Goal: Book appointment/travel/reservation

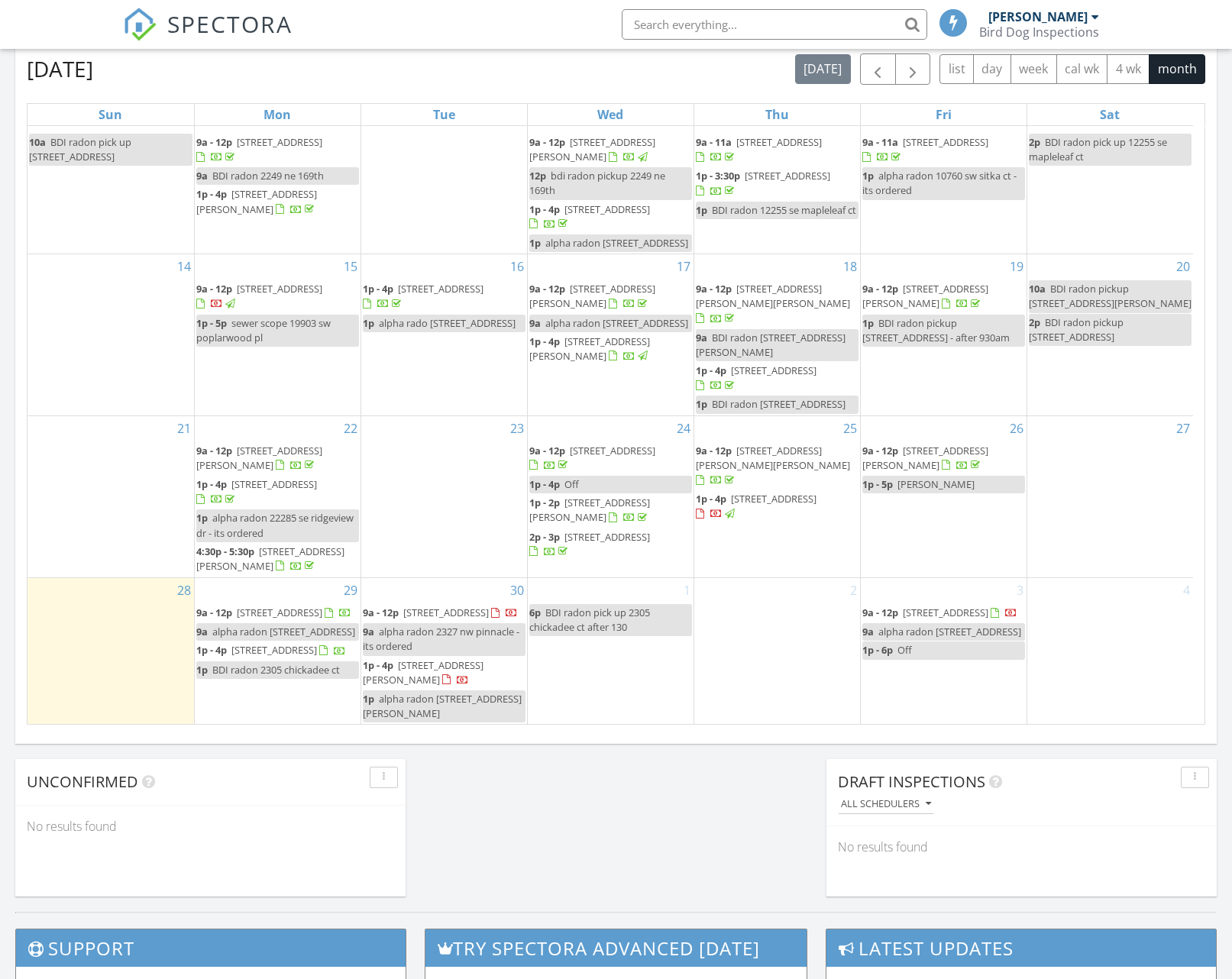
scroll to position [8, 8]
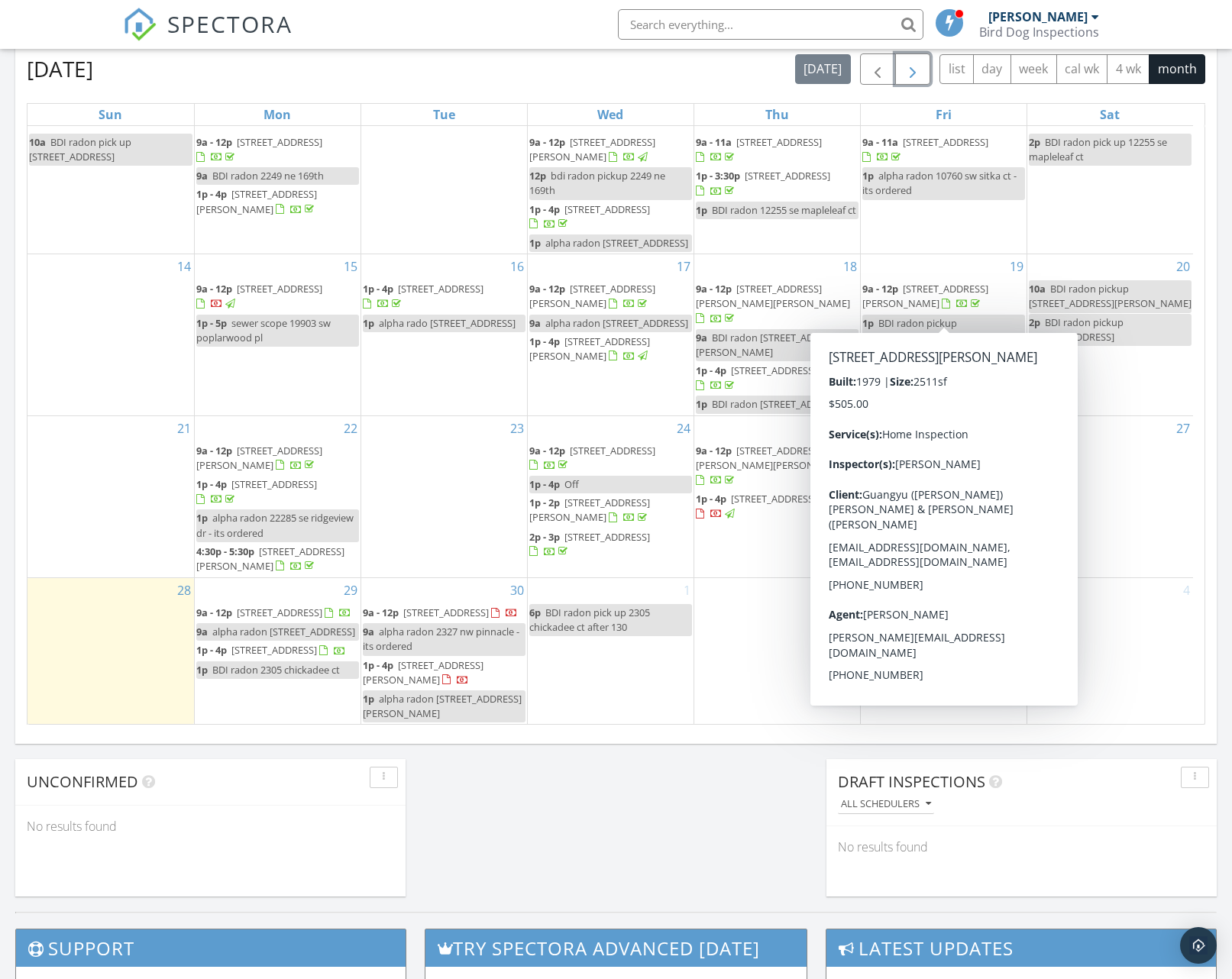
click at [911, 67] on span "button" at bounding box center [913, 69] width 18 height 18
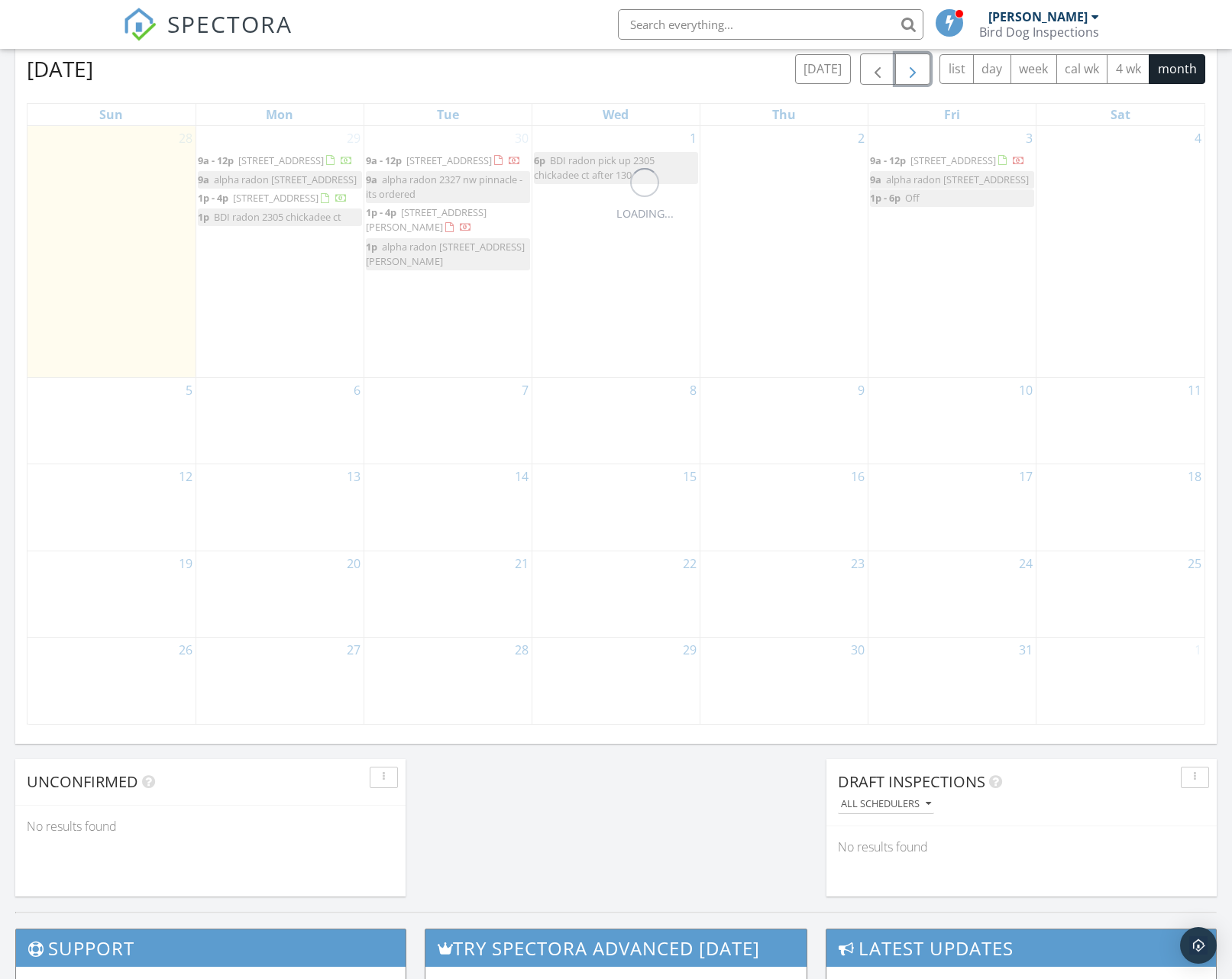
scroll to position [0, 0]
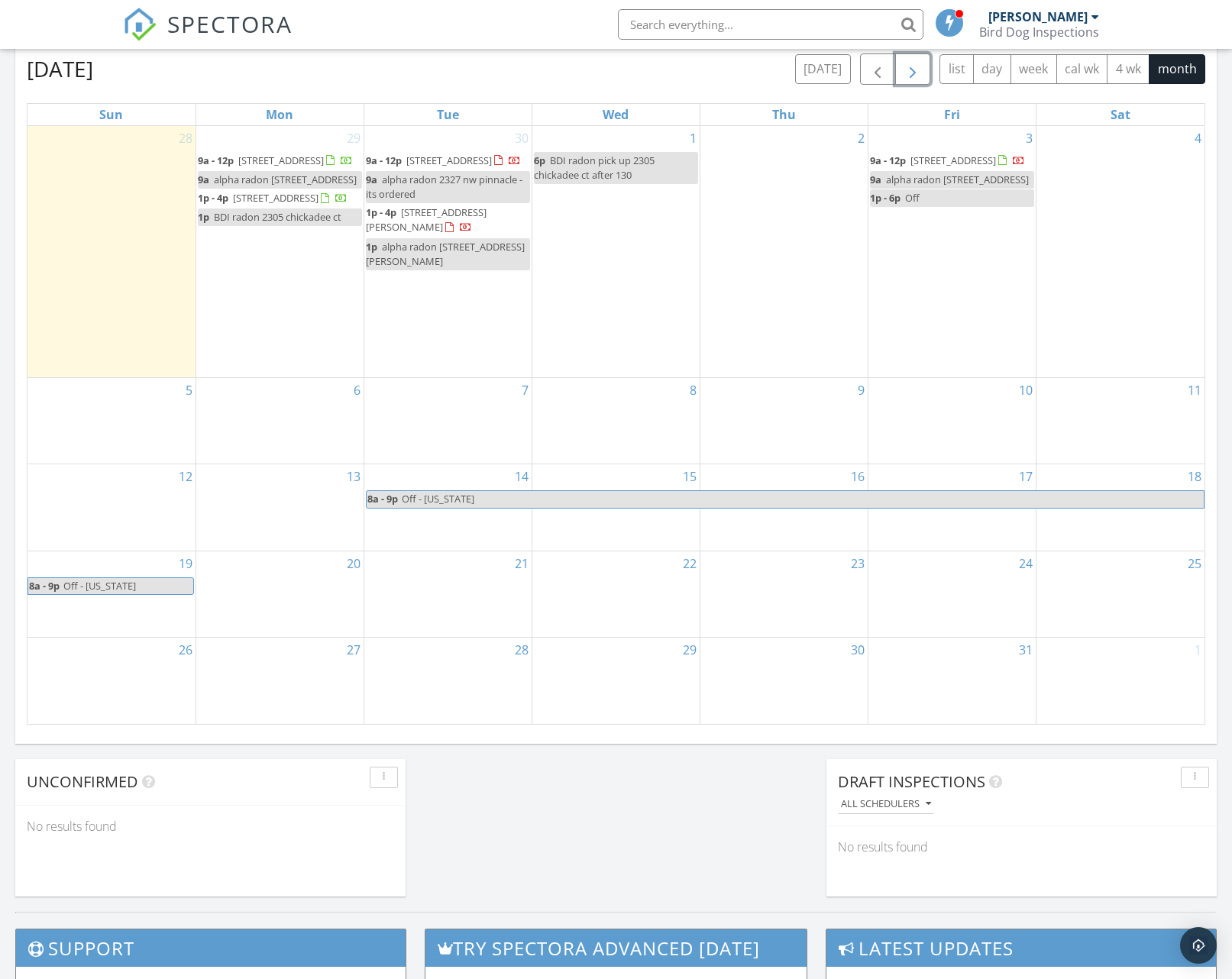
click at [272, 534] on div "13" at bounding box center [280, 507] width 167 height 86
click at [279, 497] on link "Event" at bounding box center [277, 494] width 79 height 24
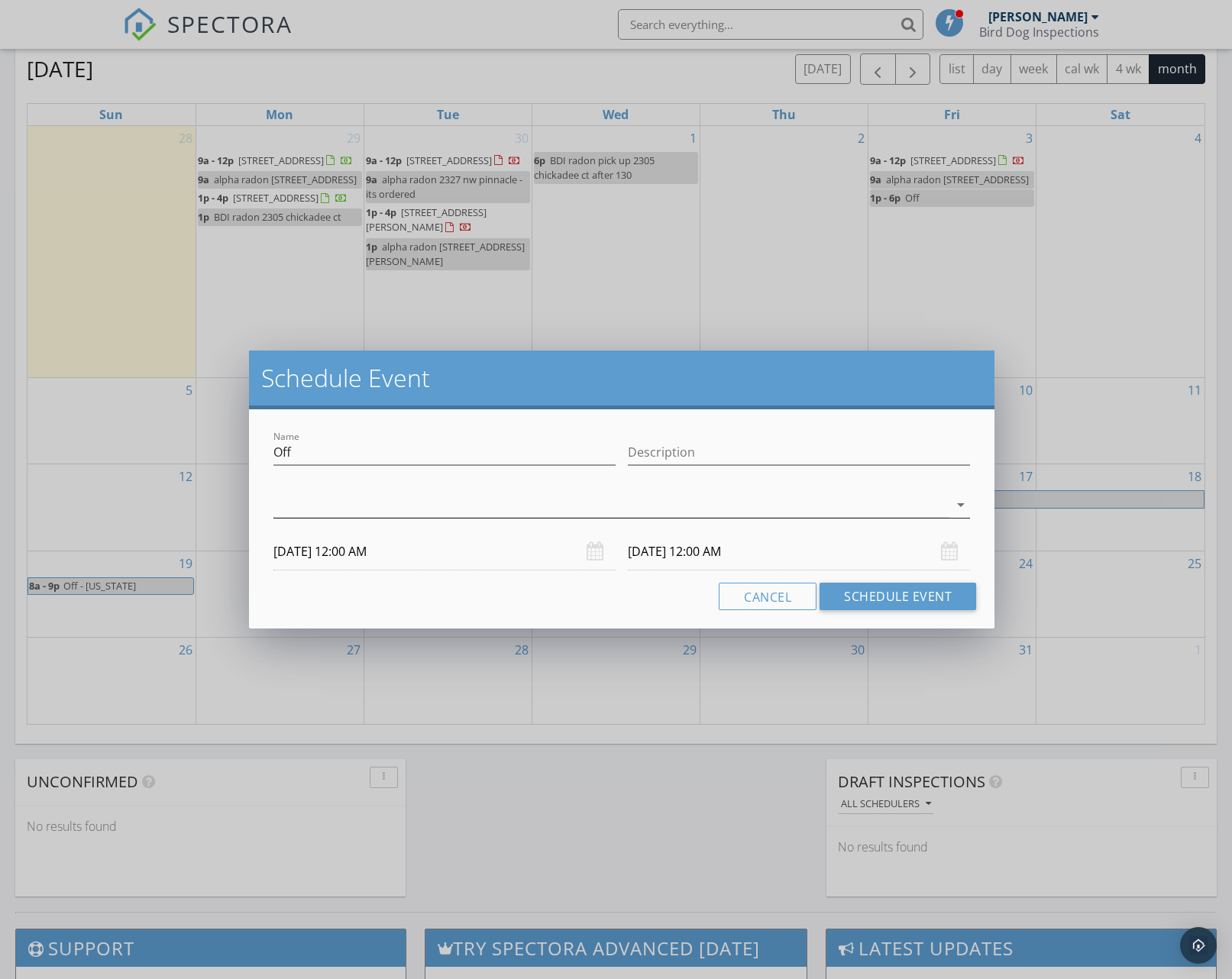
click at [358, 510] on div at bounding box center [612, 505] width 676 height 25
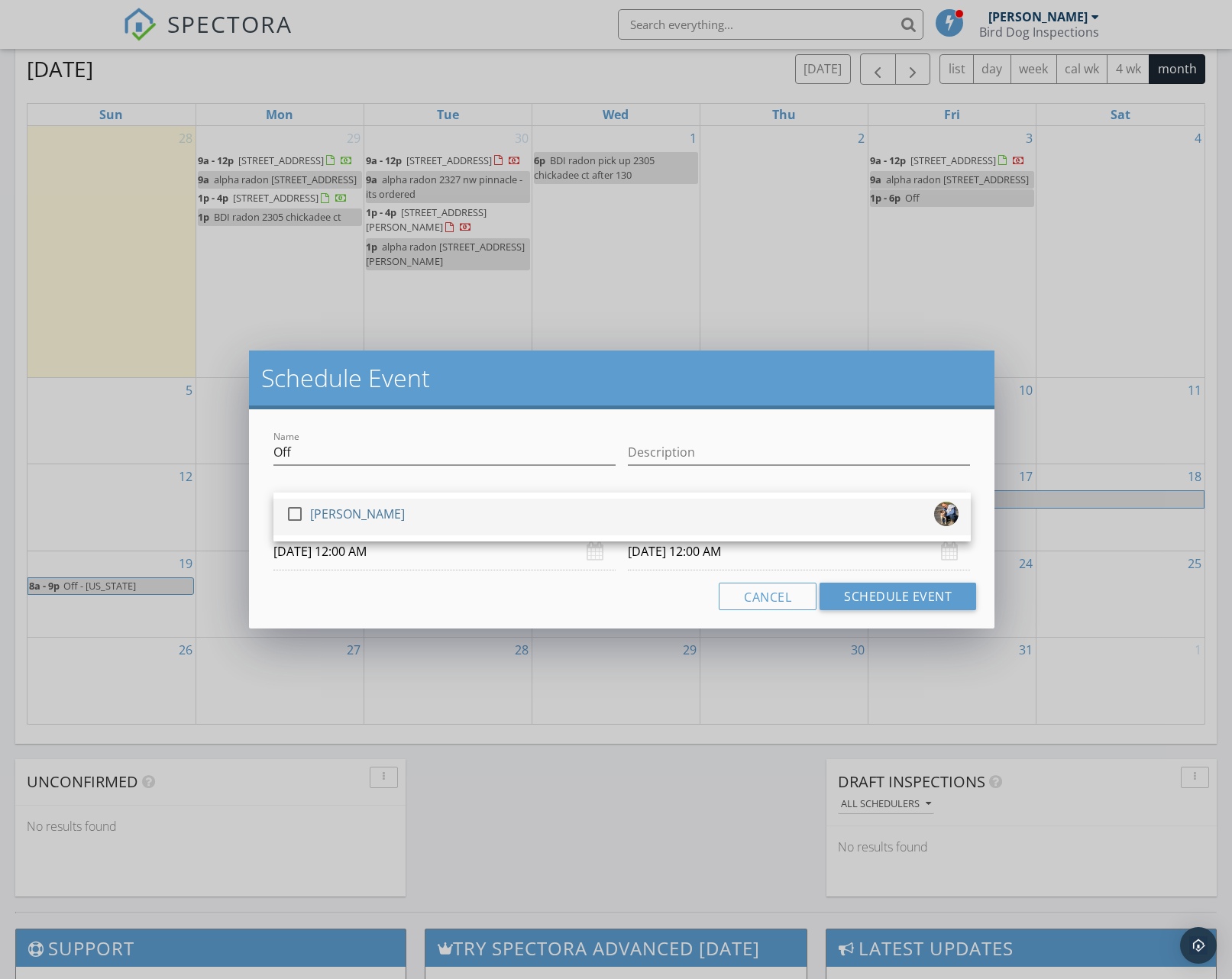
click at [352, 510] on div "[PERSON_NAME]" at bounding box center [357, 514] width 95 height 24
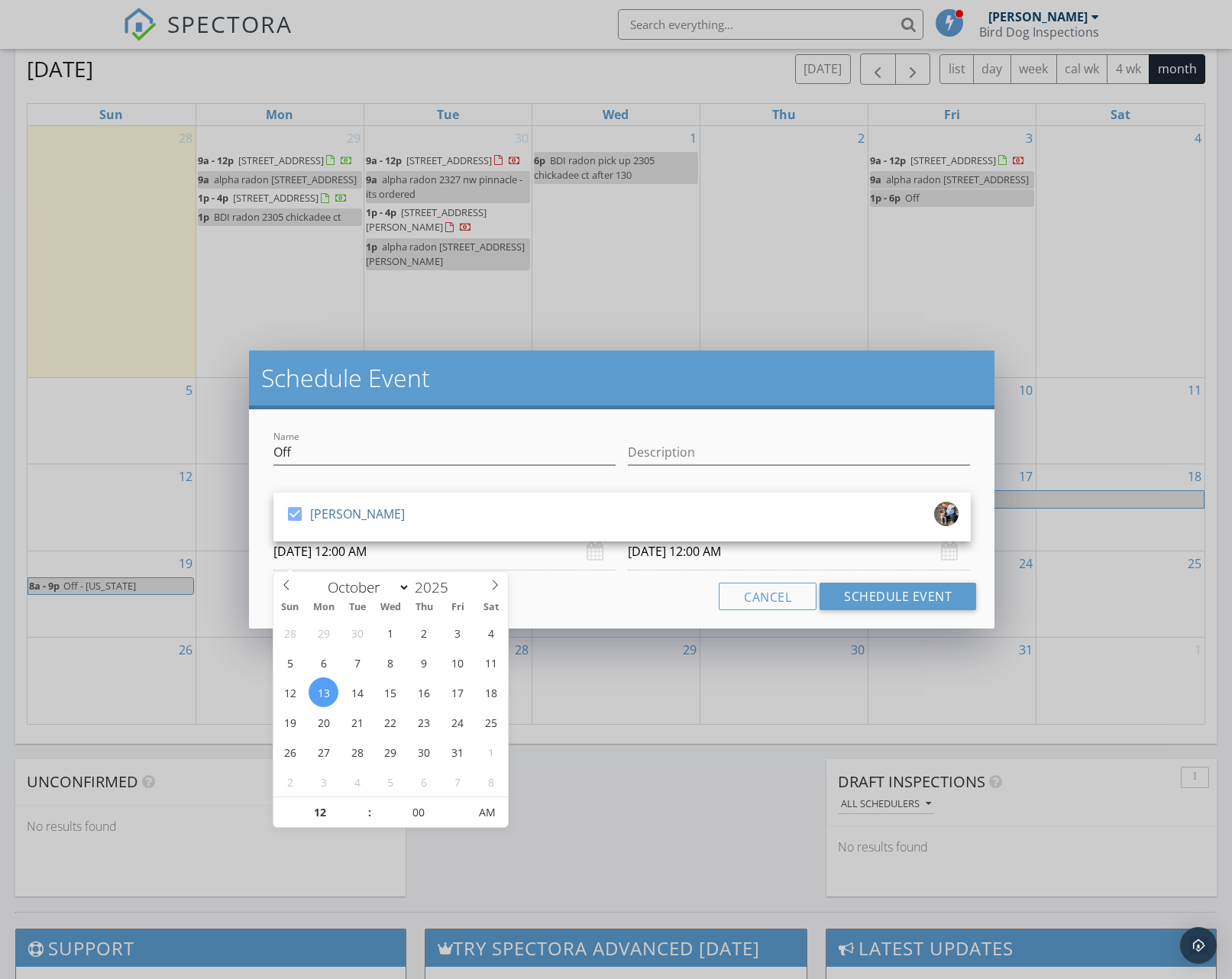
click at [335, 552] on input "[DATE] 12:00 AM" at bounding box center [445, 552] width 342 height 38
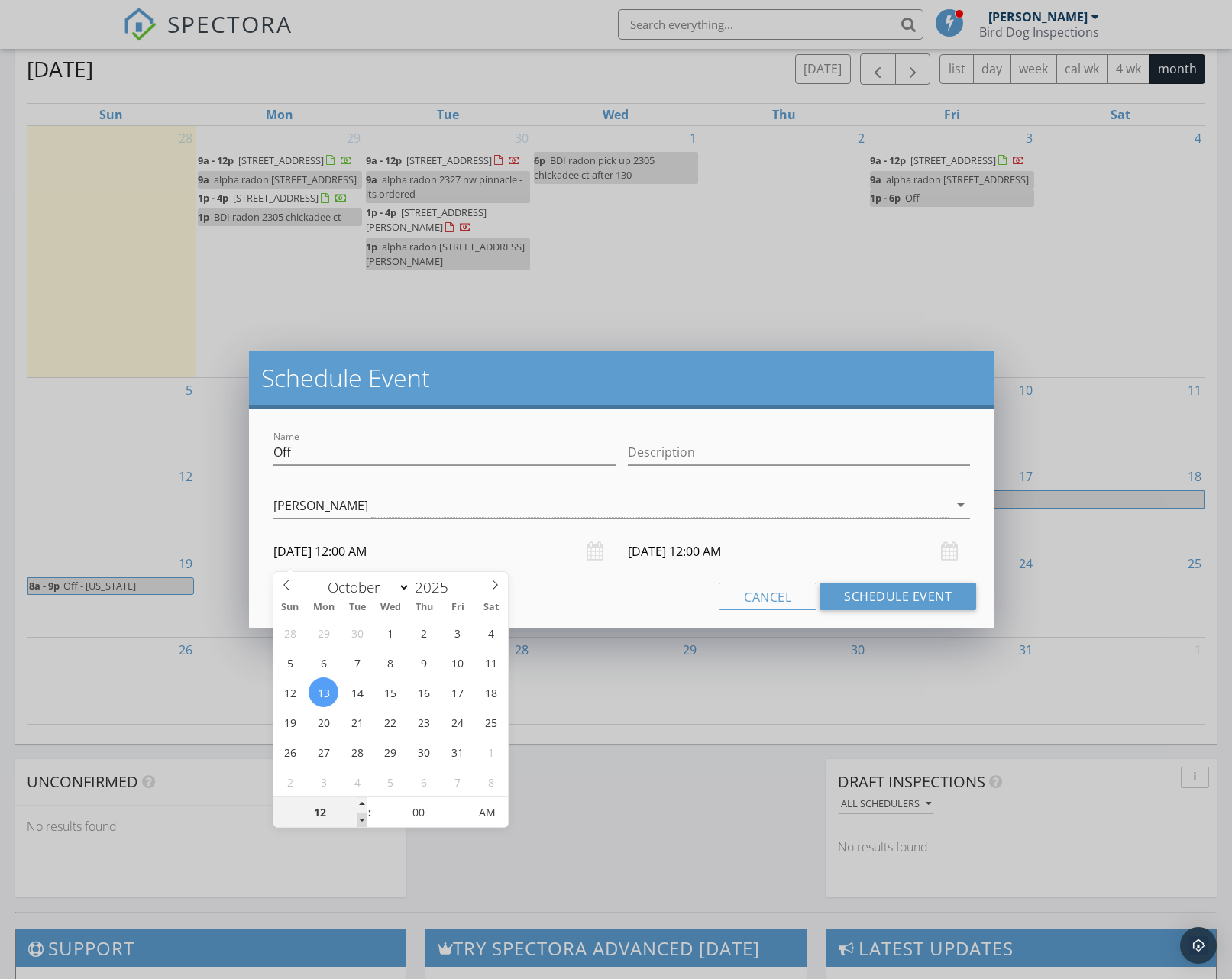
type input "11"
type input "[DATE] 11:00 PM"
click at [360, 816] on span at bounding box center [361, 821] width 11 height 16
type input "10"
type input "[DATE] 10:00 PM"
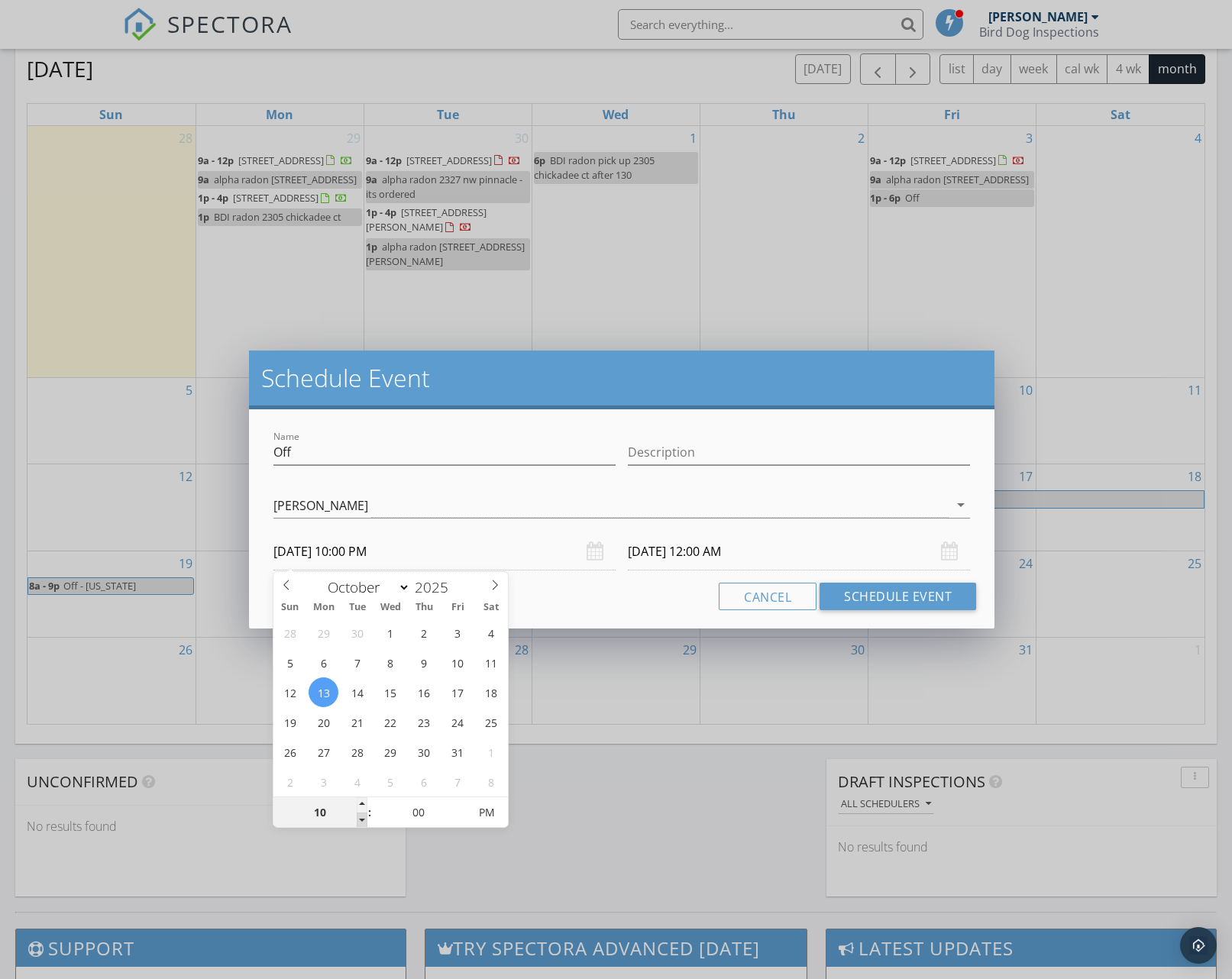
click at [360, 816] on span at bounding box center [361, 821] width 11 height 16
type input "09"
type input "[DATE] 9:00 PM"
click at [360, 816] on span at bounding box center [361, 821] width 11 height 16
type input "[DATE] 9:00 PM"
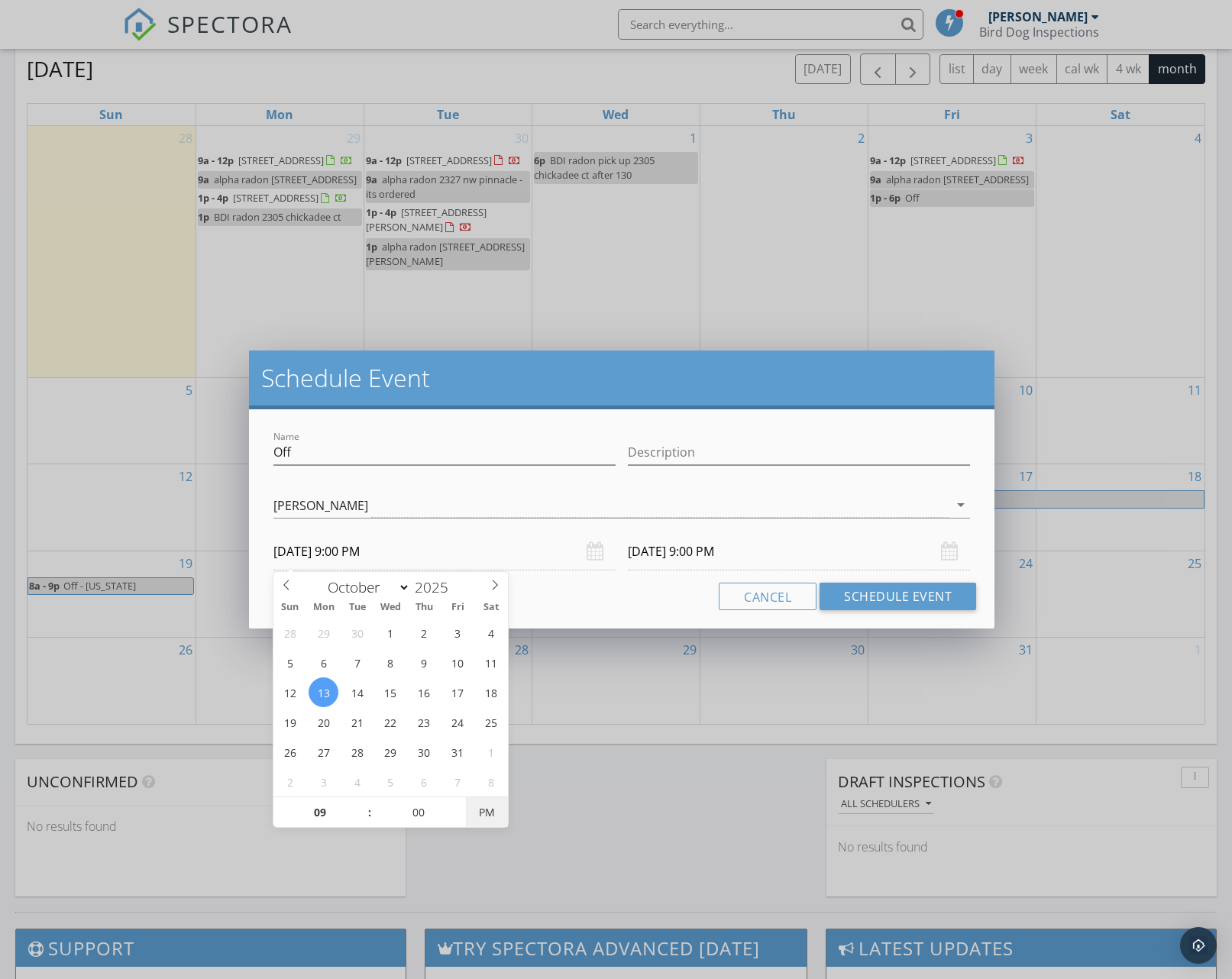
type input "[DATE] 9:00 AM"
click at [497, 814] on span "AM" at bounding box center [486, 812] width 42 height 30
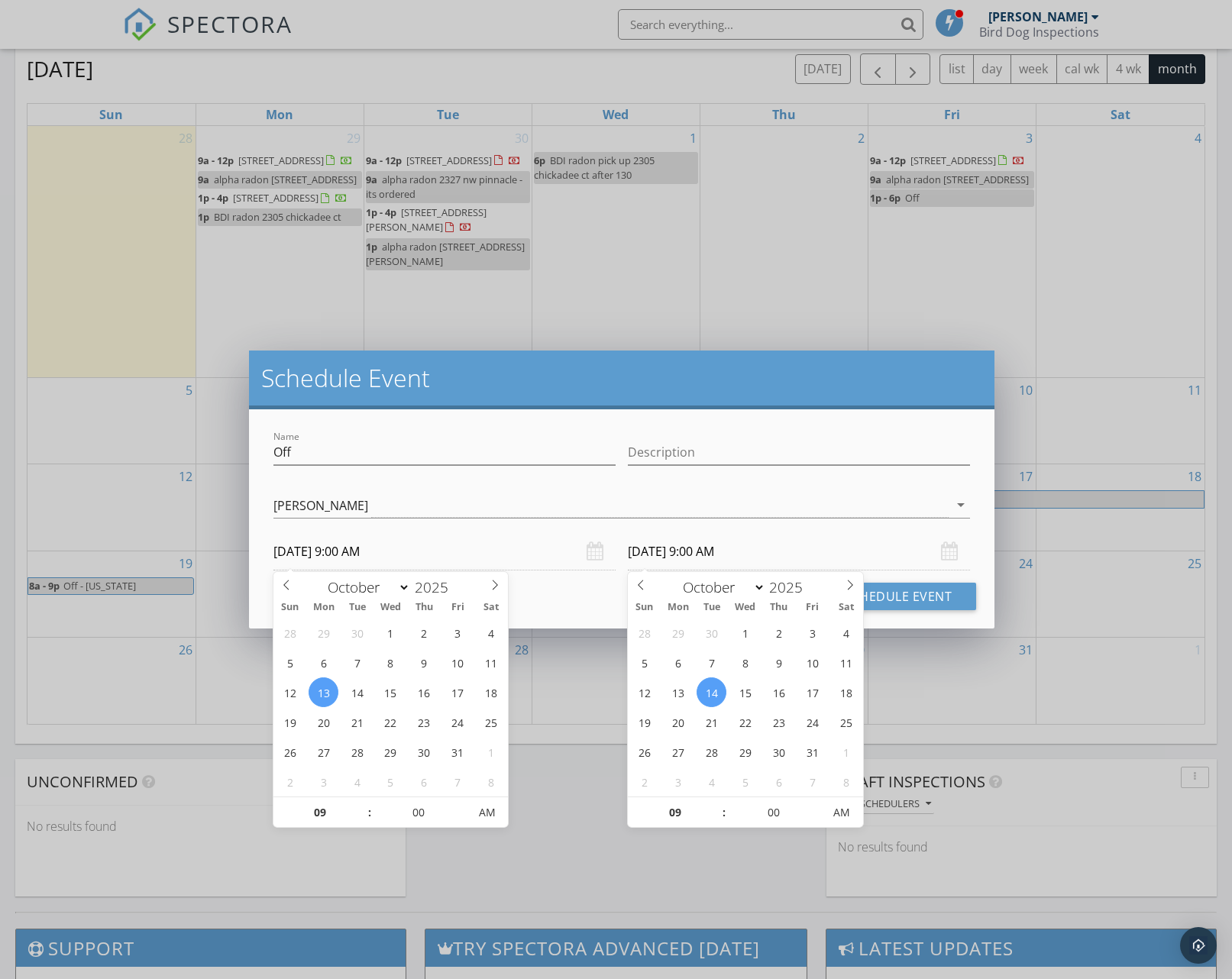
click at [668, 550] on input "[DATE] 9:00 AM" at bounding box center [799, 552] width 342 height 38
click at [592, 604] on div "Cancel Schedule Event" at bounding box center [621, 596] width 710 height 27
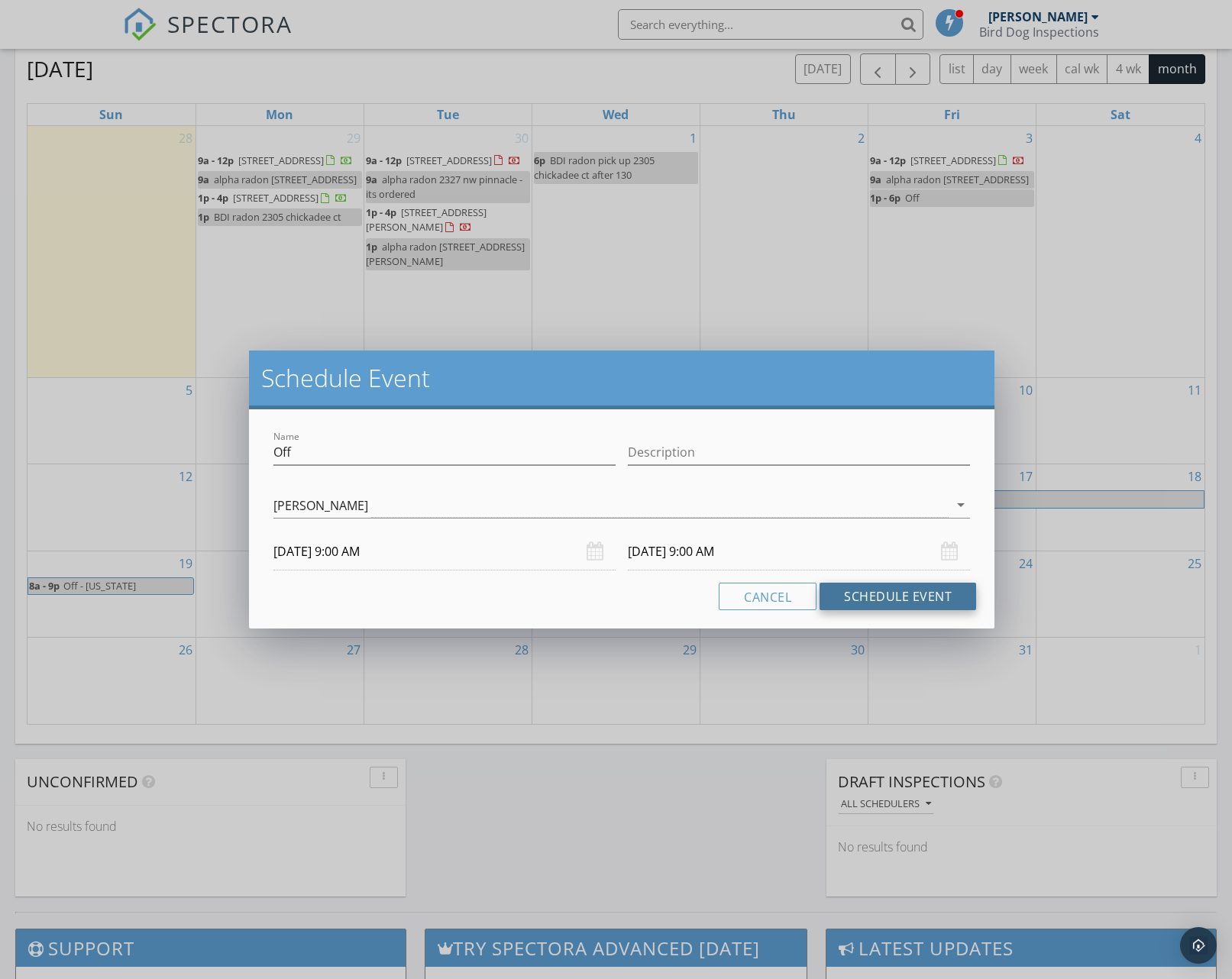
click at [849, 595] on button "Schedule Event" at bounding box center [897, 596] width 156 height 27
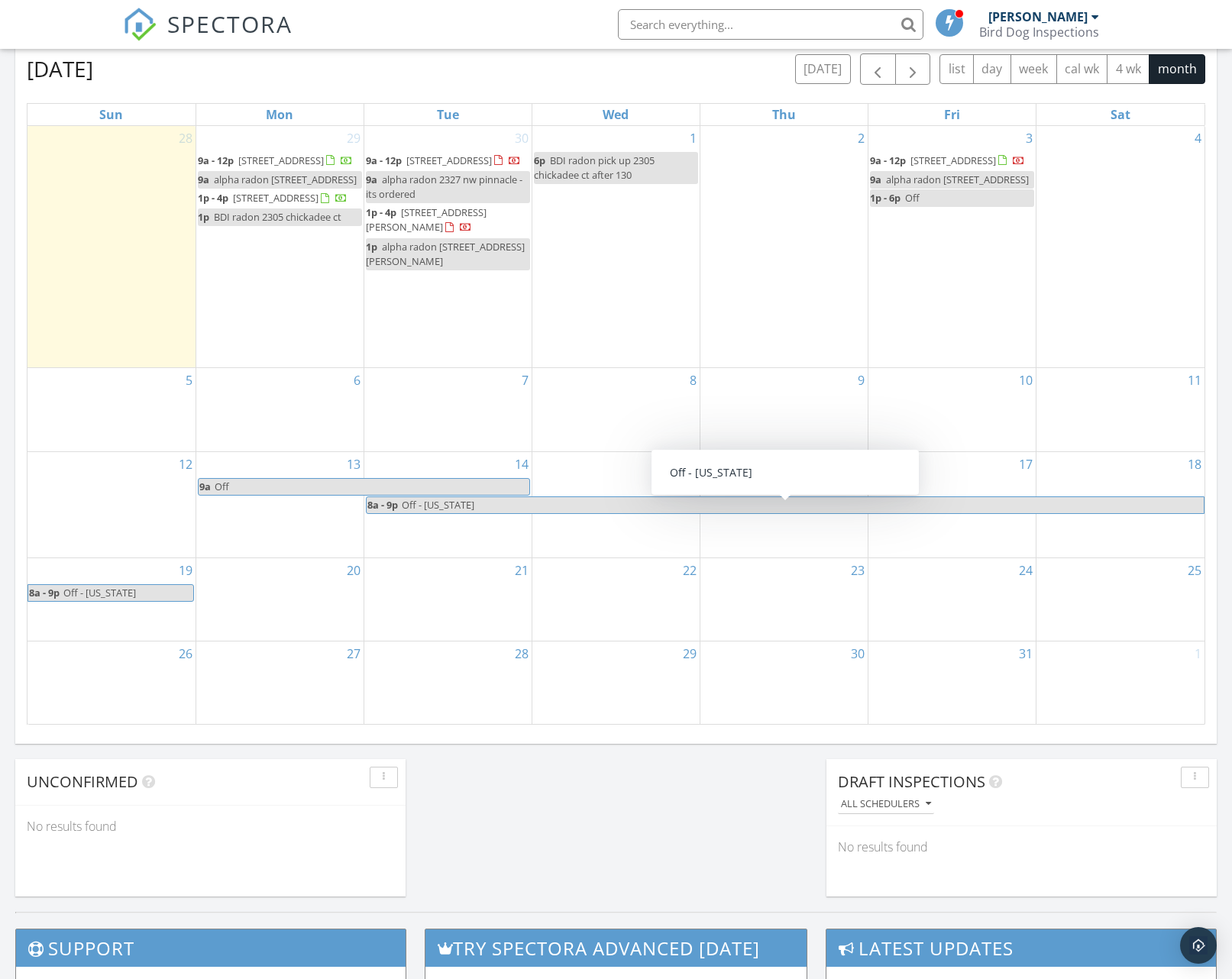
click at [499, 514] on span "Off - [US_STATE]" at bounding box center [802, 505] width 803 height 17
select select "9"
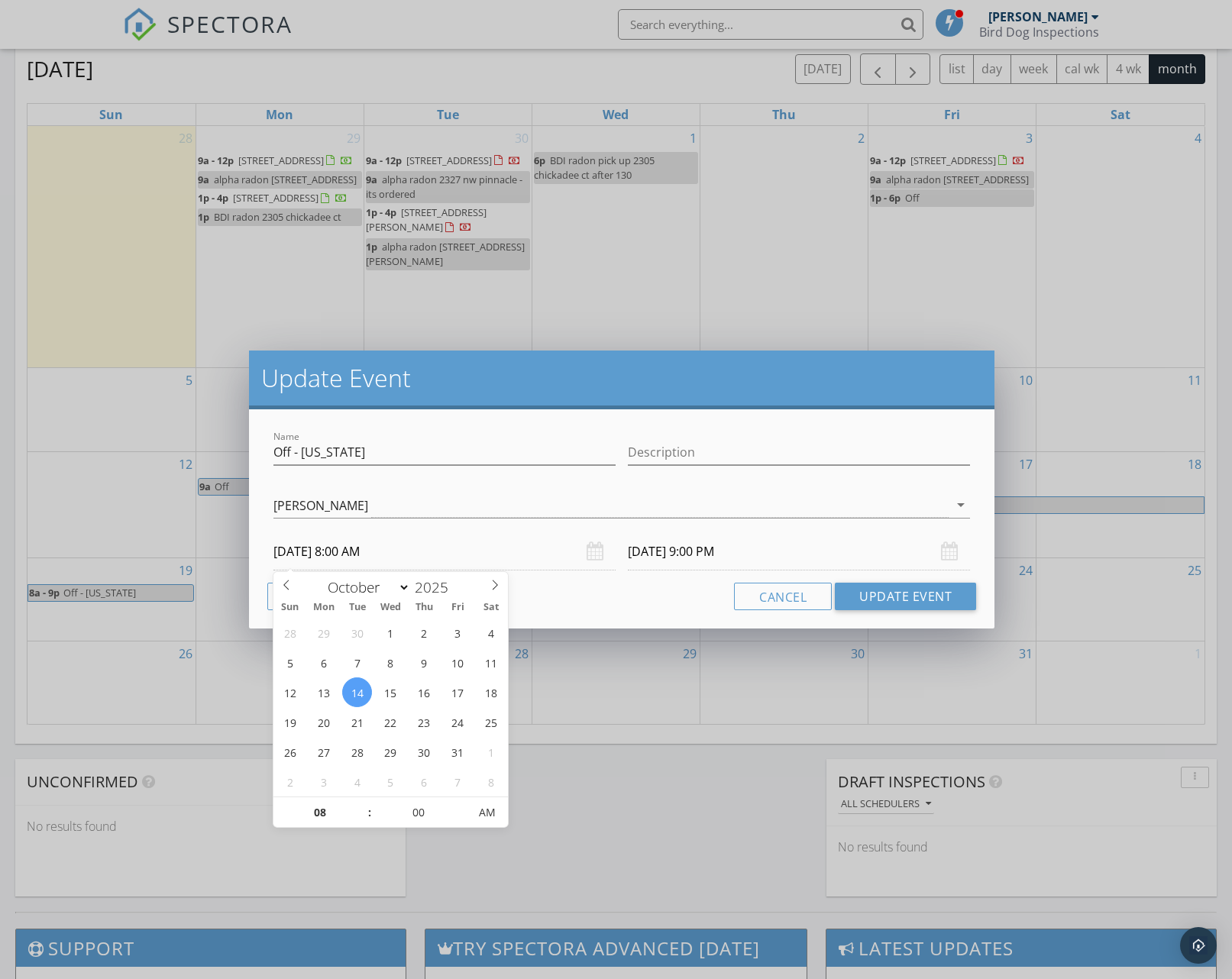
click at [307, 555] on input "[DATE] 8:00 AM" at bounding box center [445, 552] width 342 height 38
type input "[DATE] 8:00 AM"
type input "[DATE] 9:00 PM"
click at [854, 594] on button "Update Event" at bounding box center [906, 596] width 142 height 27
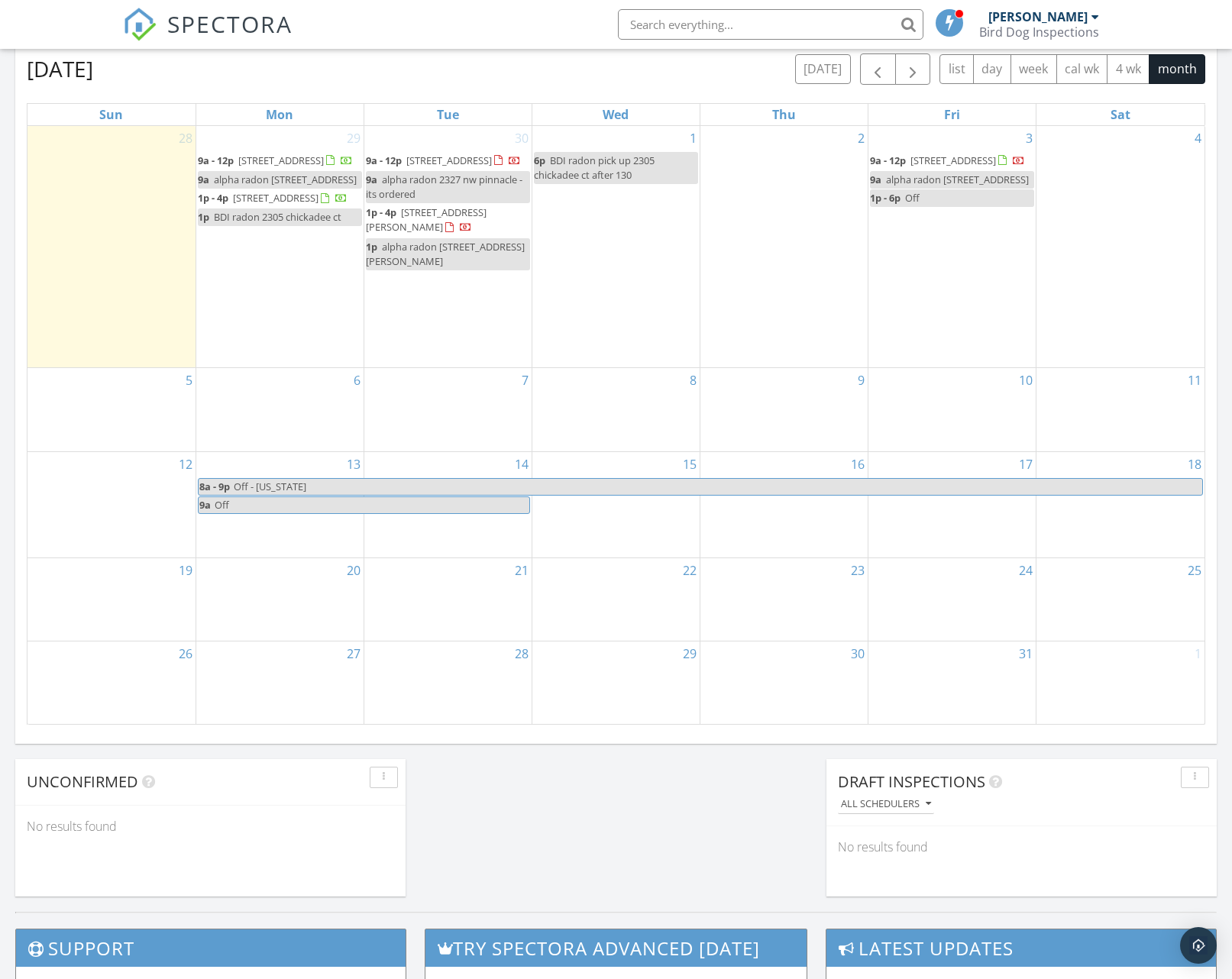
click at [319, 514] on span "Off" at bounding box center [371, 505] width 316 height 17
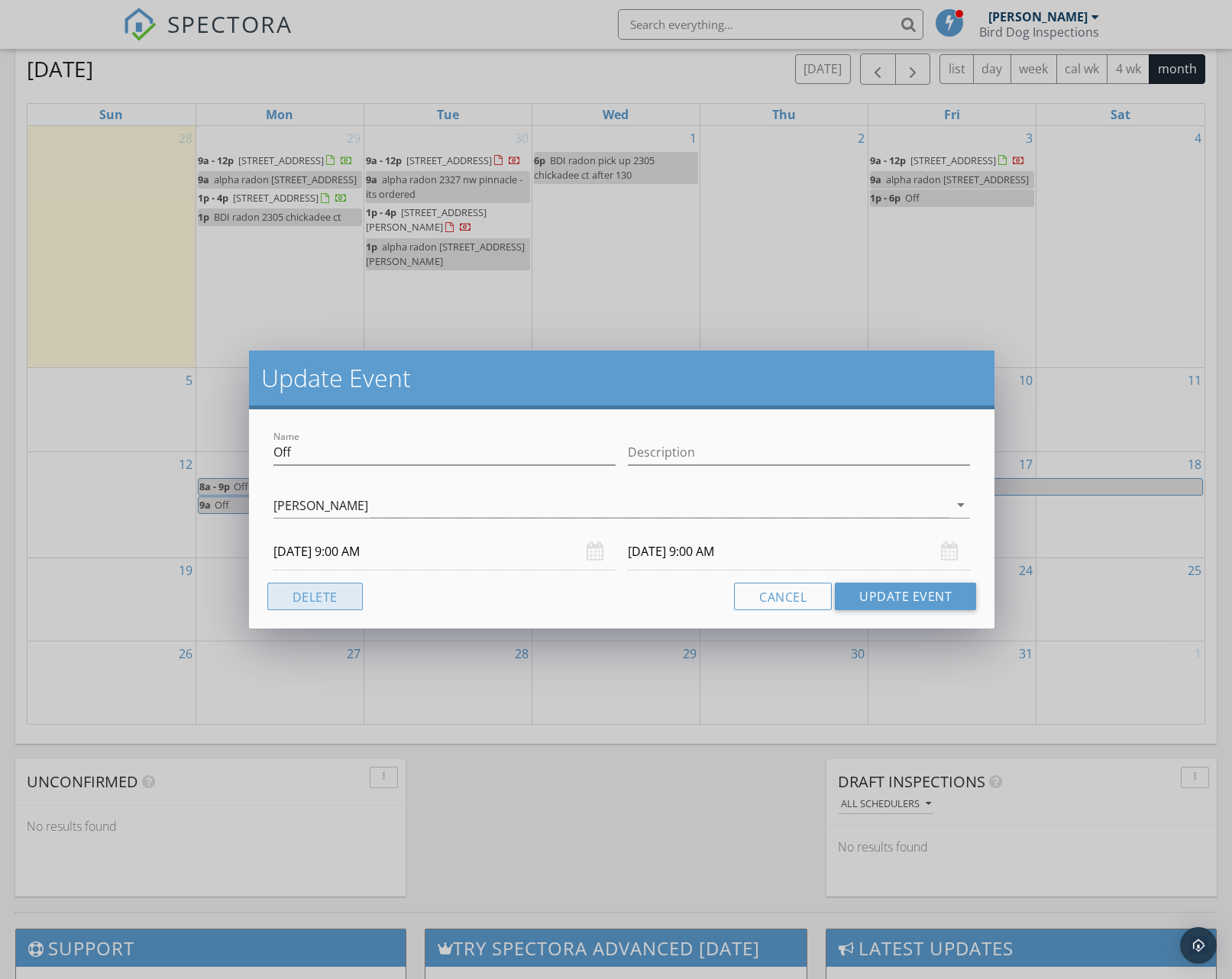
click at [335, 592] on button "Delete" at bounding box center [315, 596] width 95 height 27
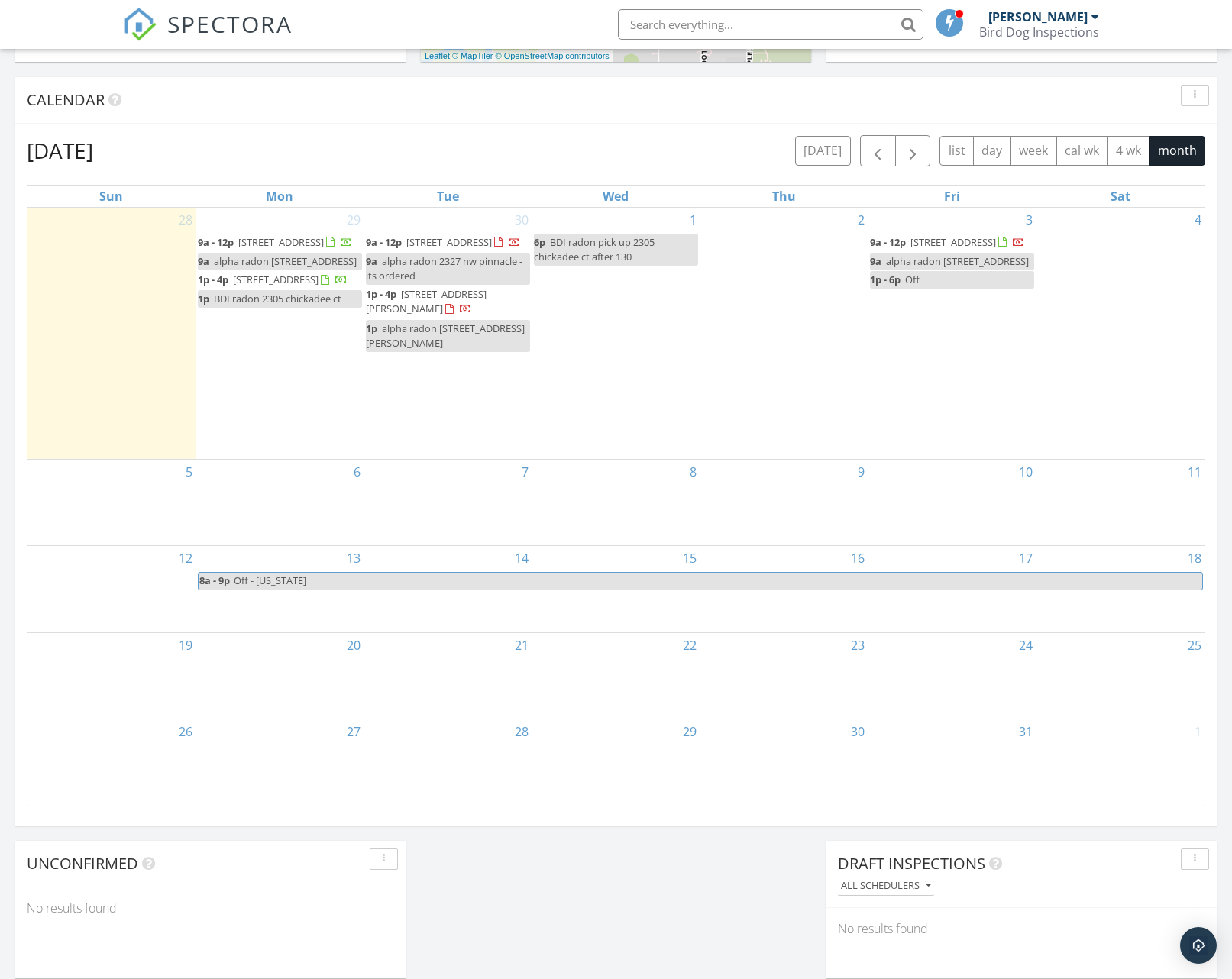
scroll to position [530, 0]
